Goal: Find specific page/section: Find specific page/section

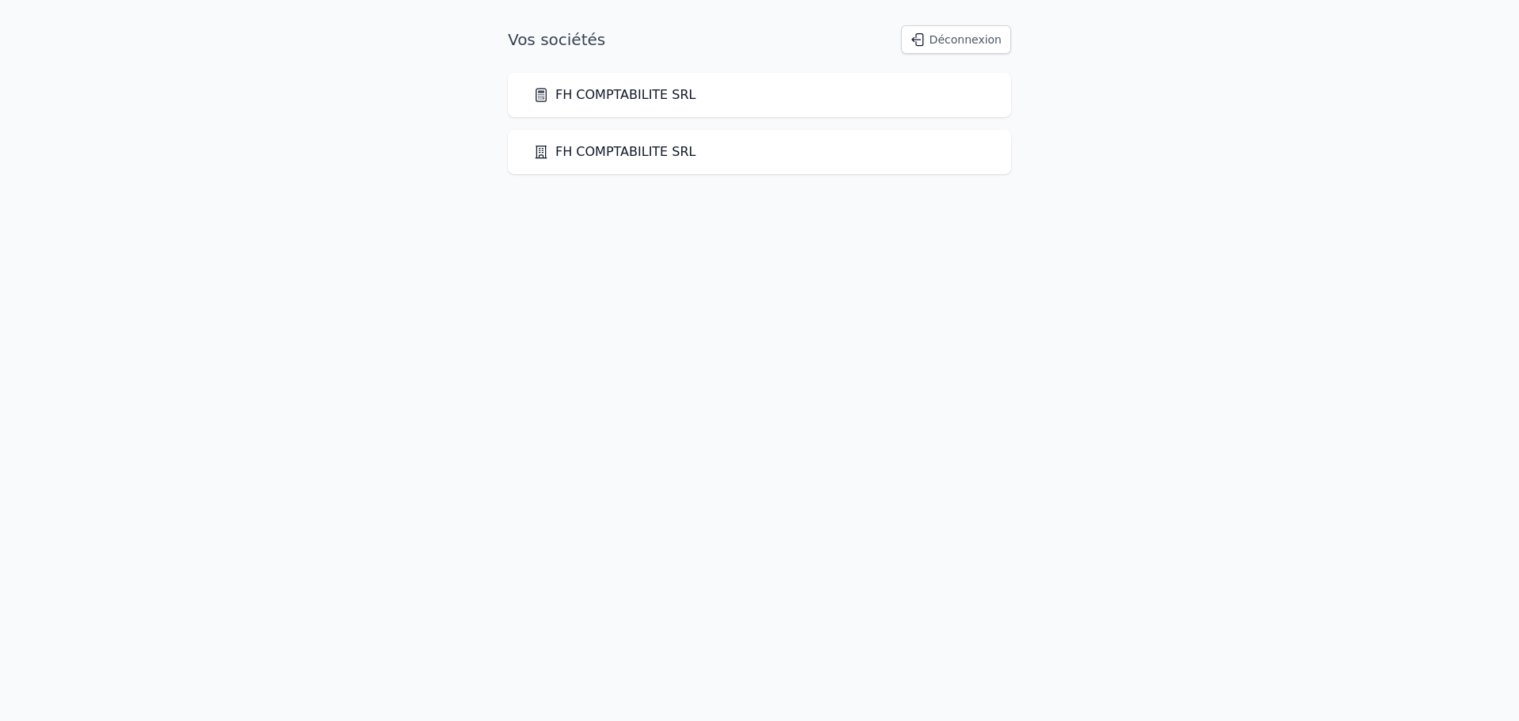
click at [664, 93] on link "FH COMPTABILITE SRL" at bounding box center [614, 94] width 163 height 19
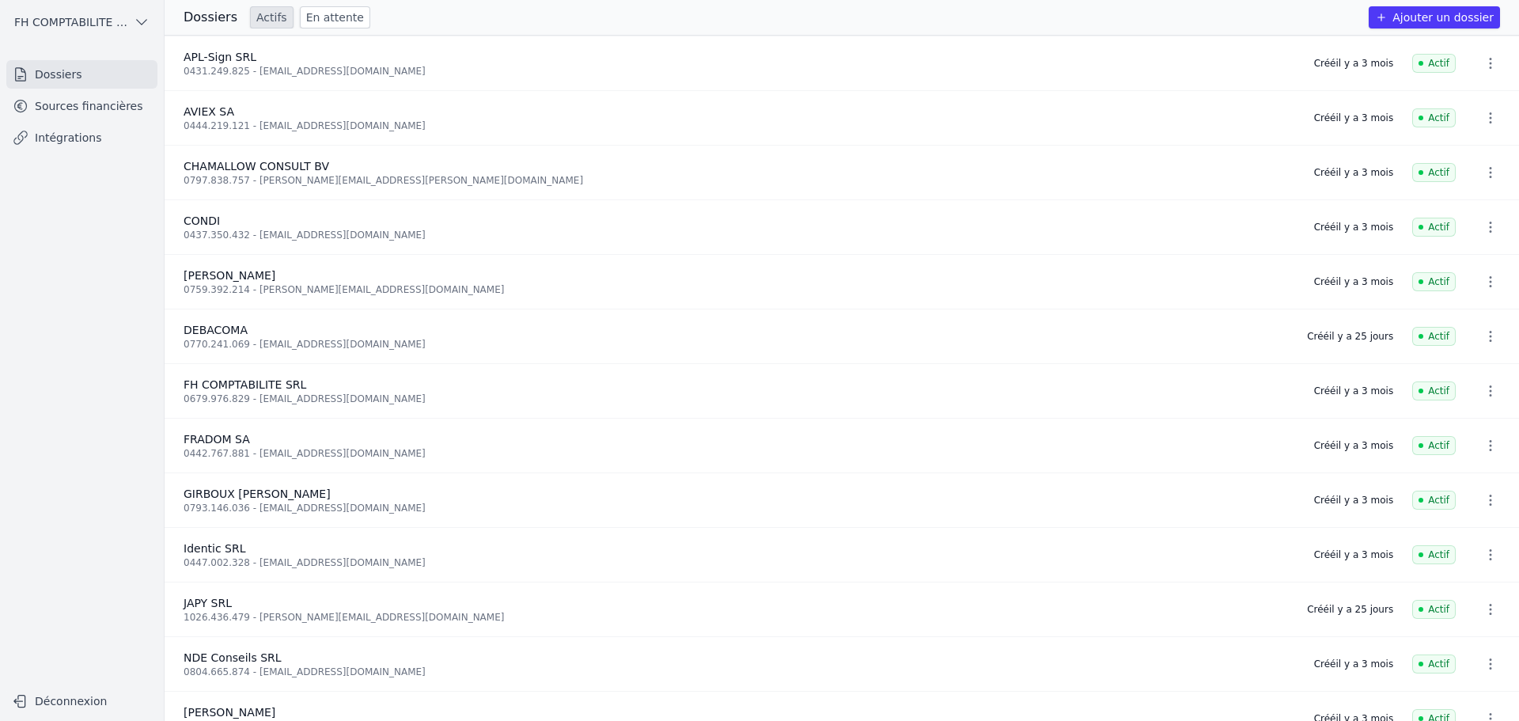
click at [90, 111] on link "Sources financières" at bounding box center [81, 106] width 151 height 28
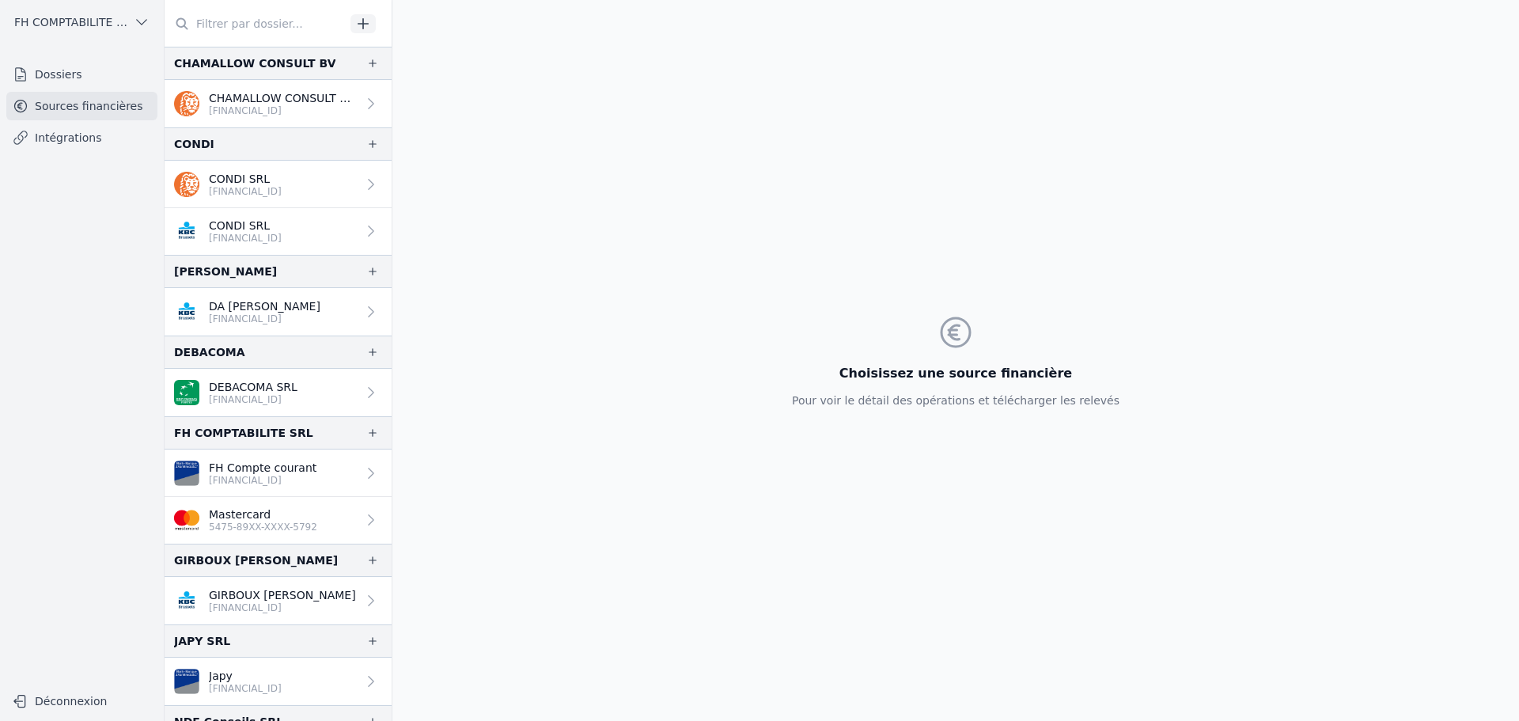
click at [298, 524] on p "5475-89XX-XXXX-5792" at bounding box center [263, 526] width 108 height 13
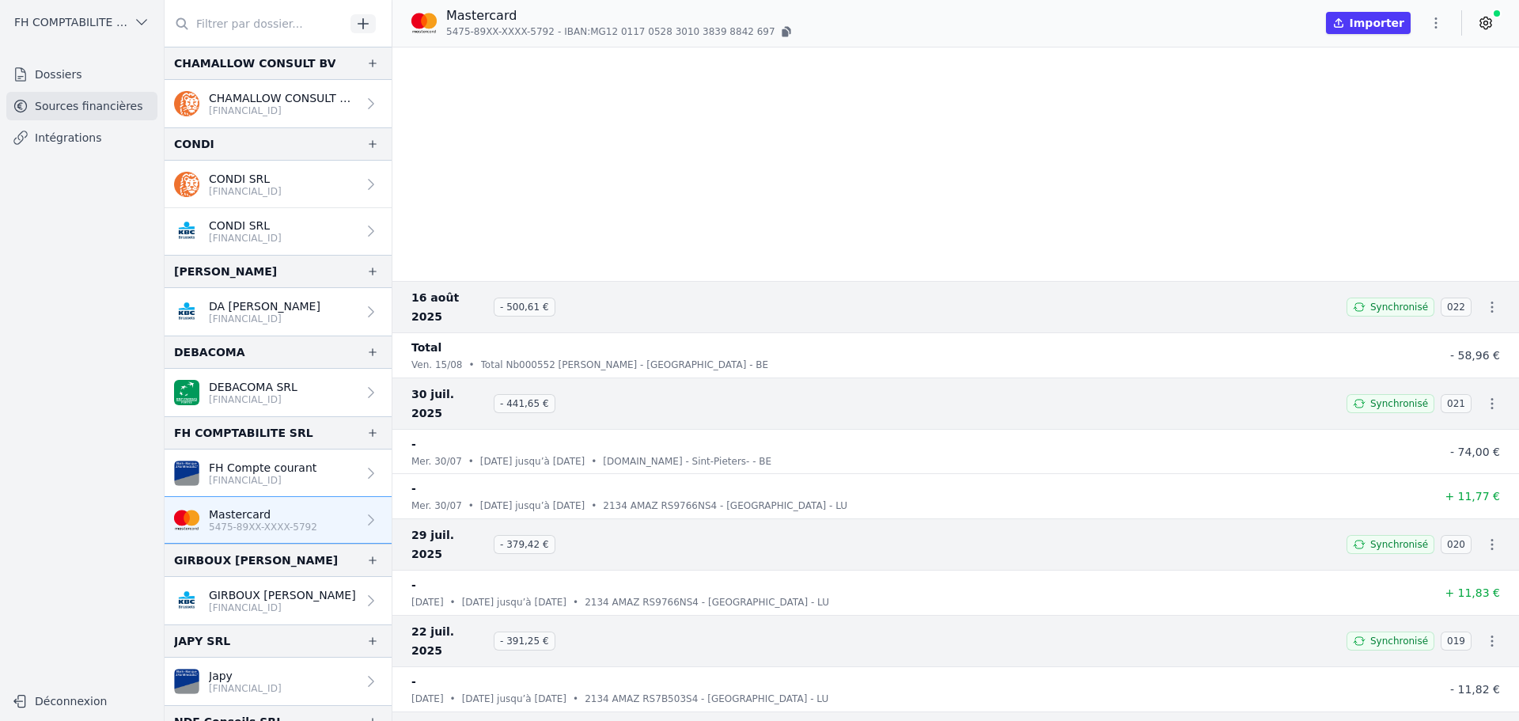
scroll to position [2056, 0]
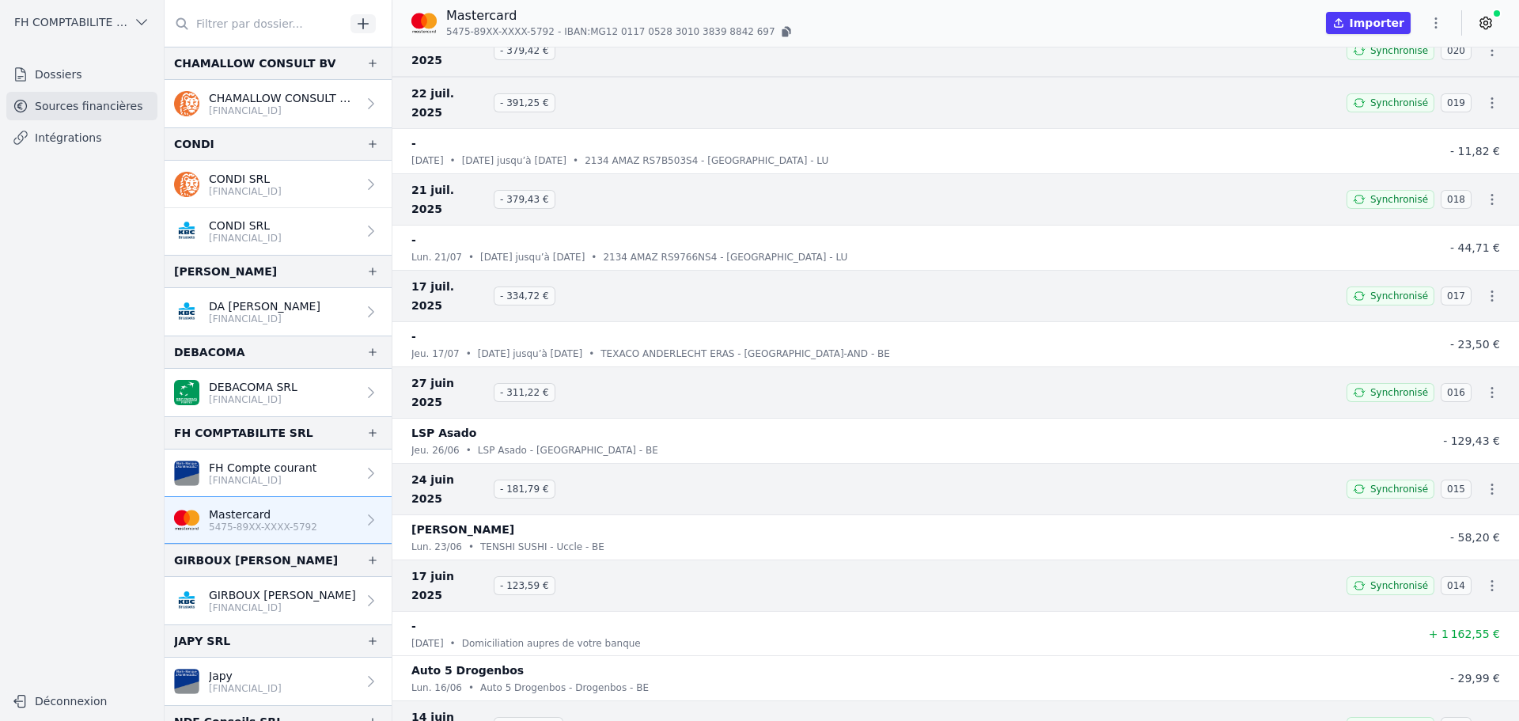
click at [1332, 346] on div "jeu. 17/07 • [DATE] jusqu’à [DATE] • TEXACO ANDERLECHT ERAS - [GEOGRAPHIC_DATA]…" at bounding box center [907, 354] width 993 height 16
click at [1175, 230] on div "-" at bounding box center [907, 239] width 993 height 19
